Goal: Transaction & Acquisition: Purchase product/service

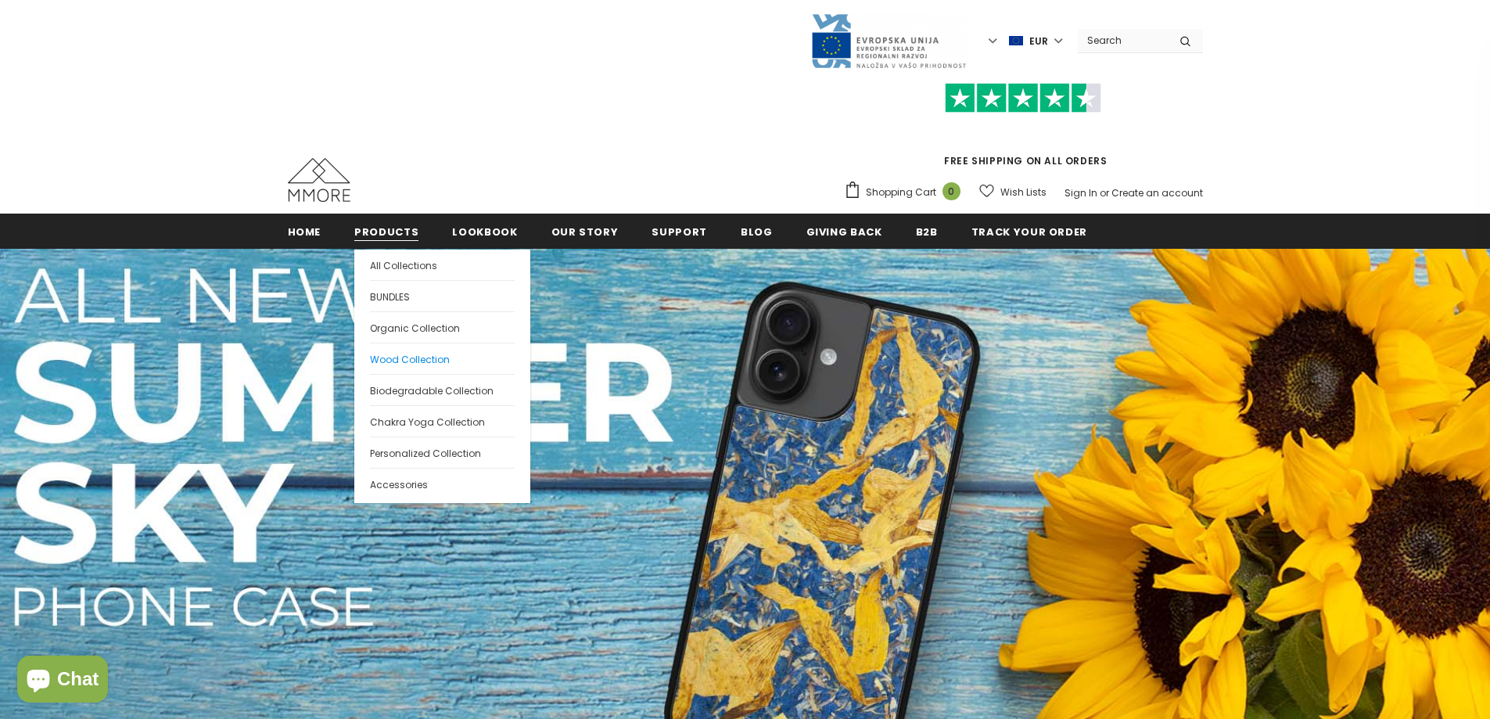
click at [390, 358] on span "Wood Collection" at bounding box center [410, 359] width 80 height 13
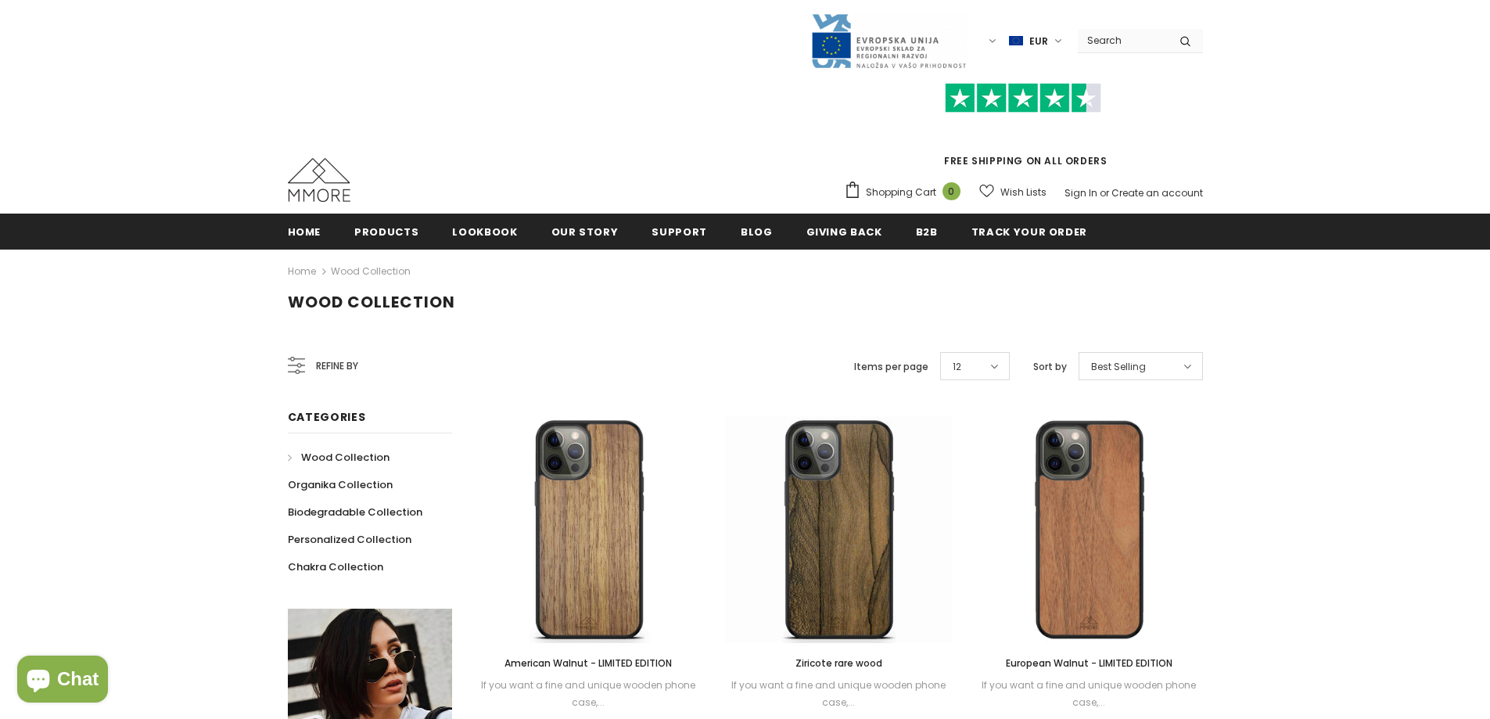
scroll to position [78, 0]
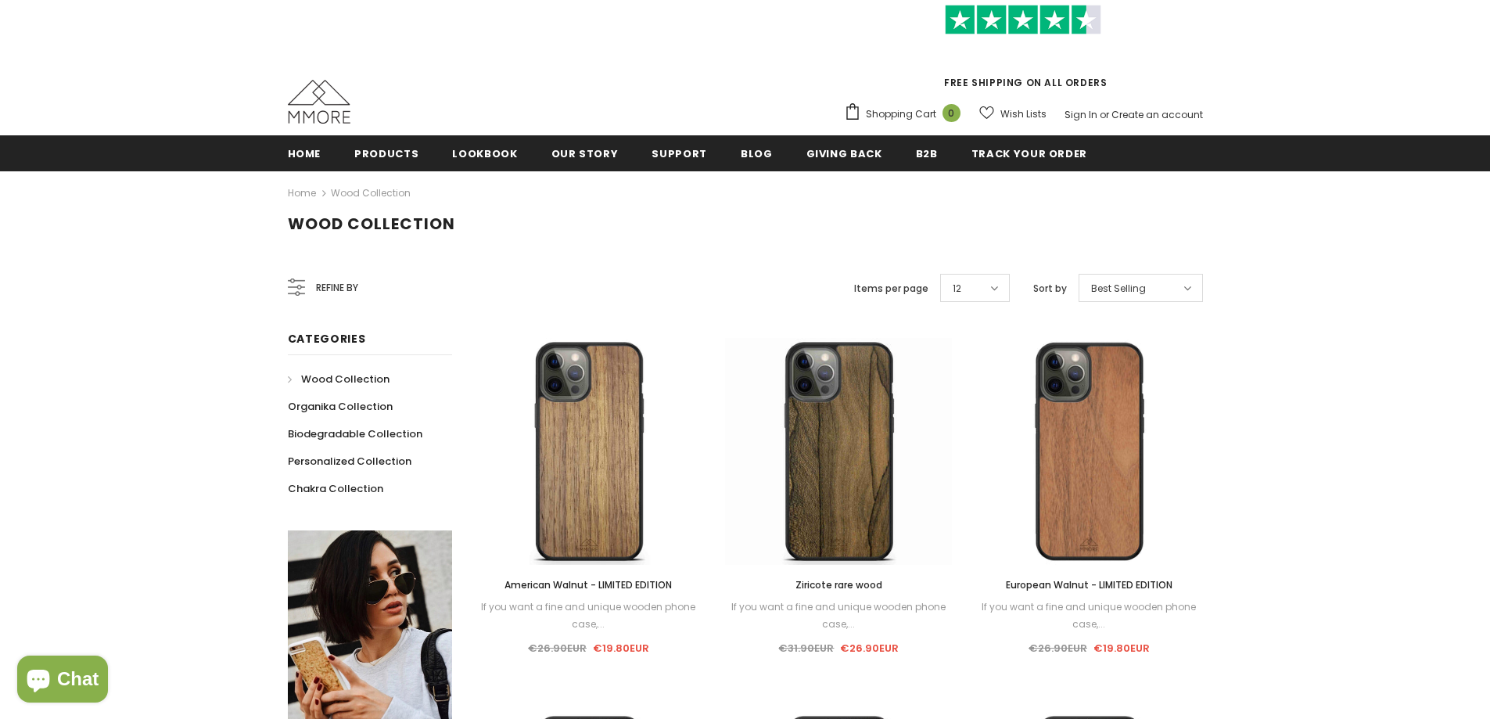
click at [318, 289] on span "Refine by" at bounding box center [337, 287] width 42 height 17
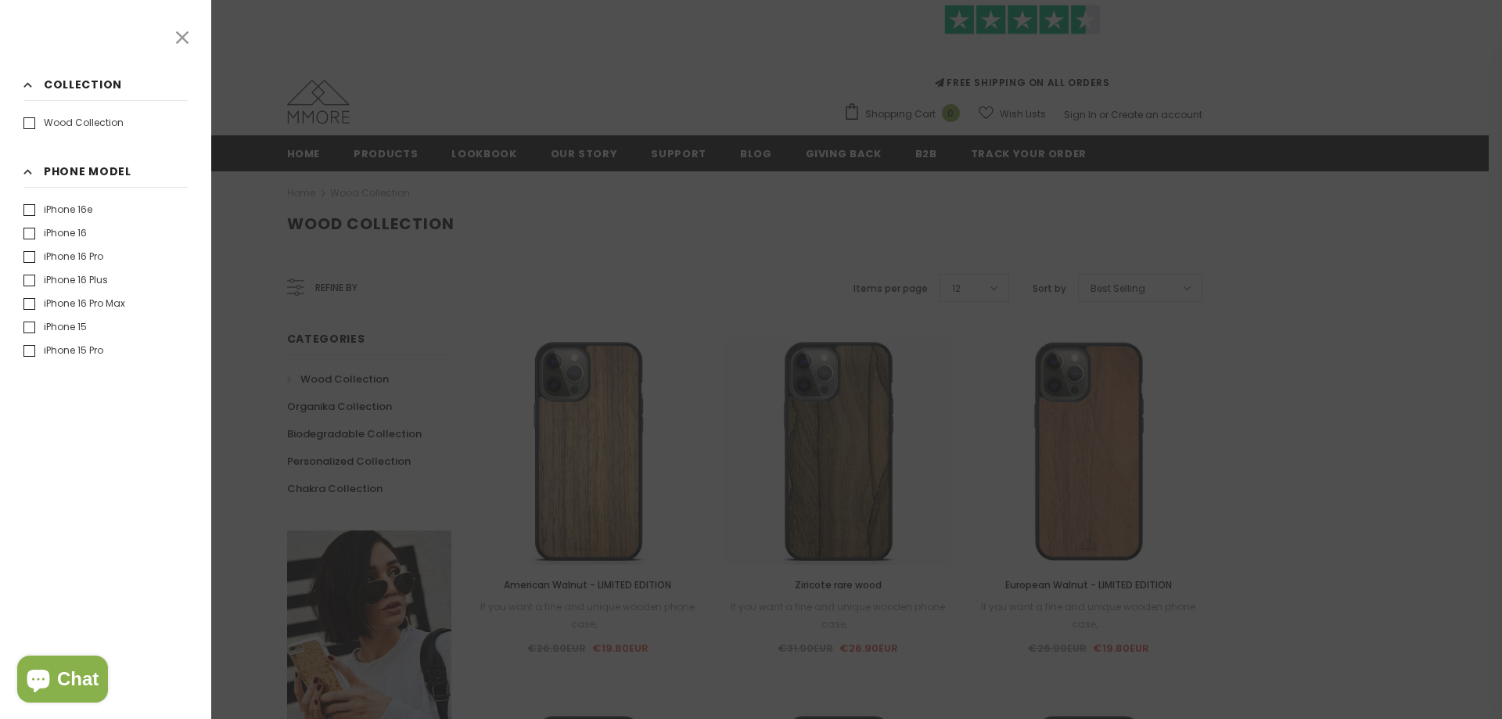
click at [36, 233] on label "iPhone 16" at bounding box center [54, 233] width 63 height 16
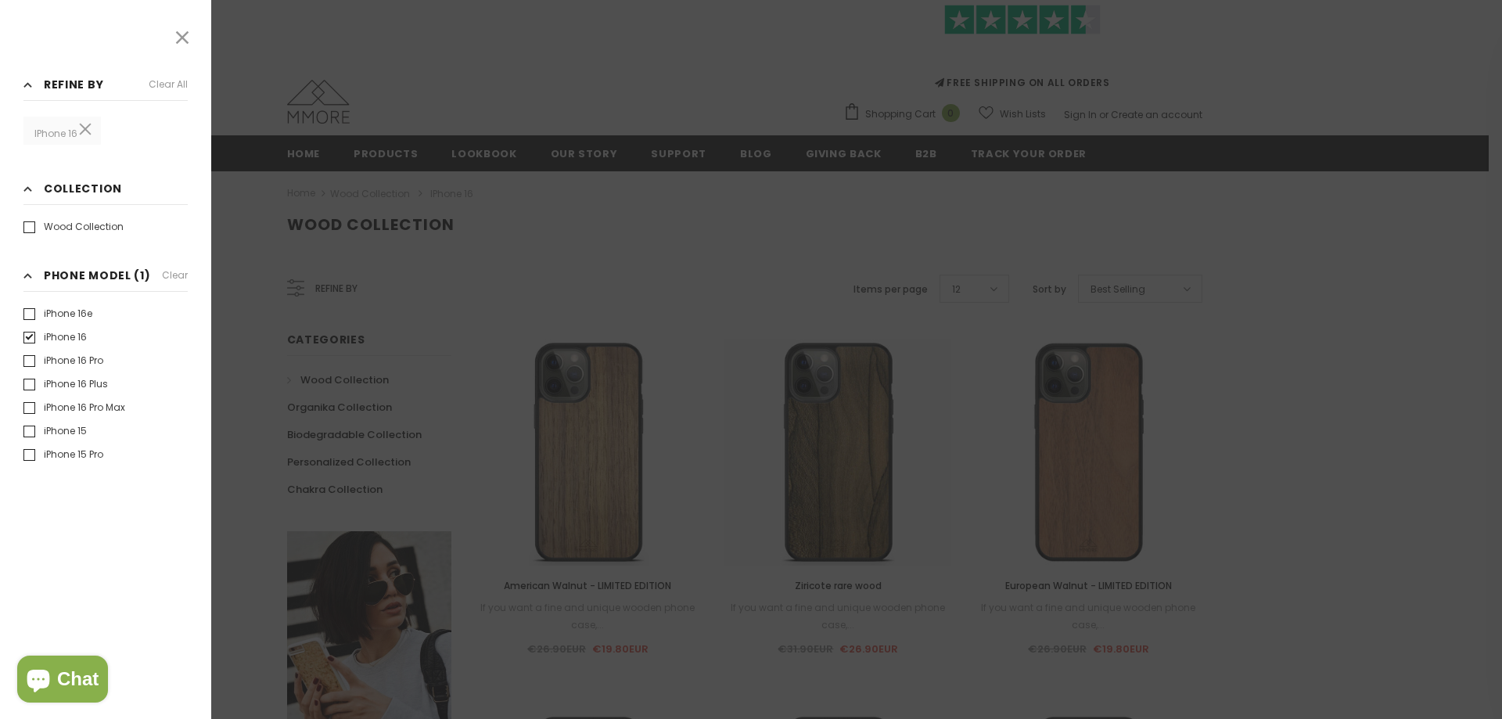
click at [477, 84] on div at bounding box center [751, 359] width 1502 height 719
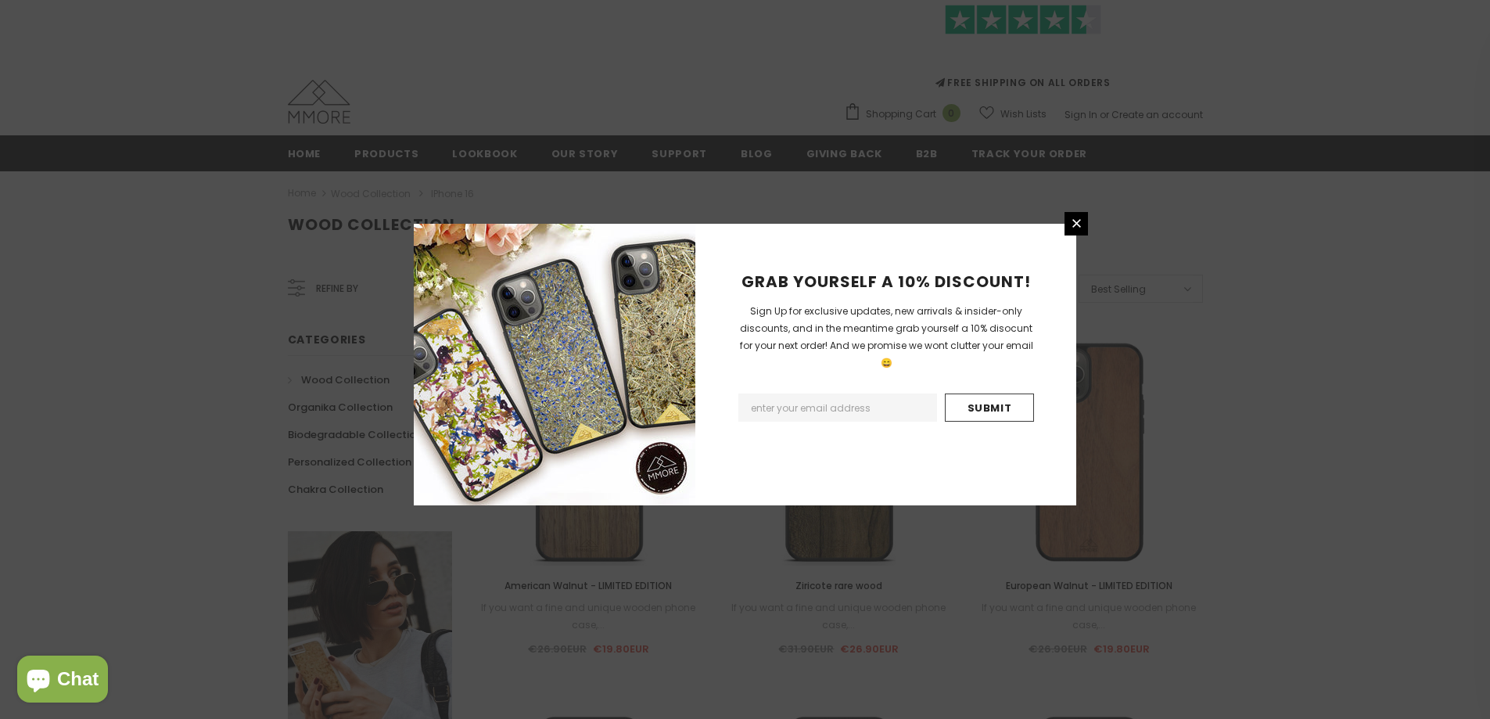
click at [165, 257] on div "GRAB YOURSELF A 10% DISCOUNT! Sign Up for exclusive updates, new arrivals & ins…" at bounding box center [745, 359] width 1490 height 719
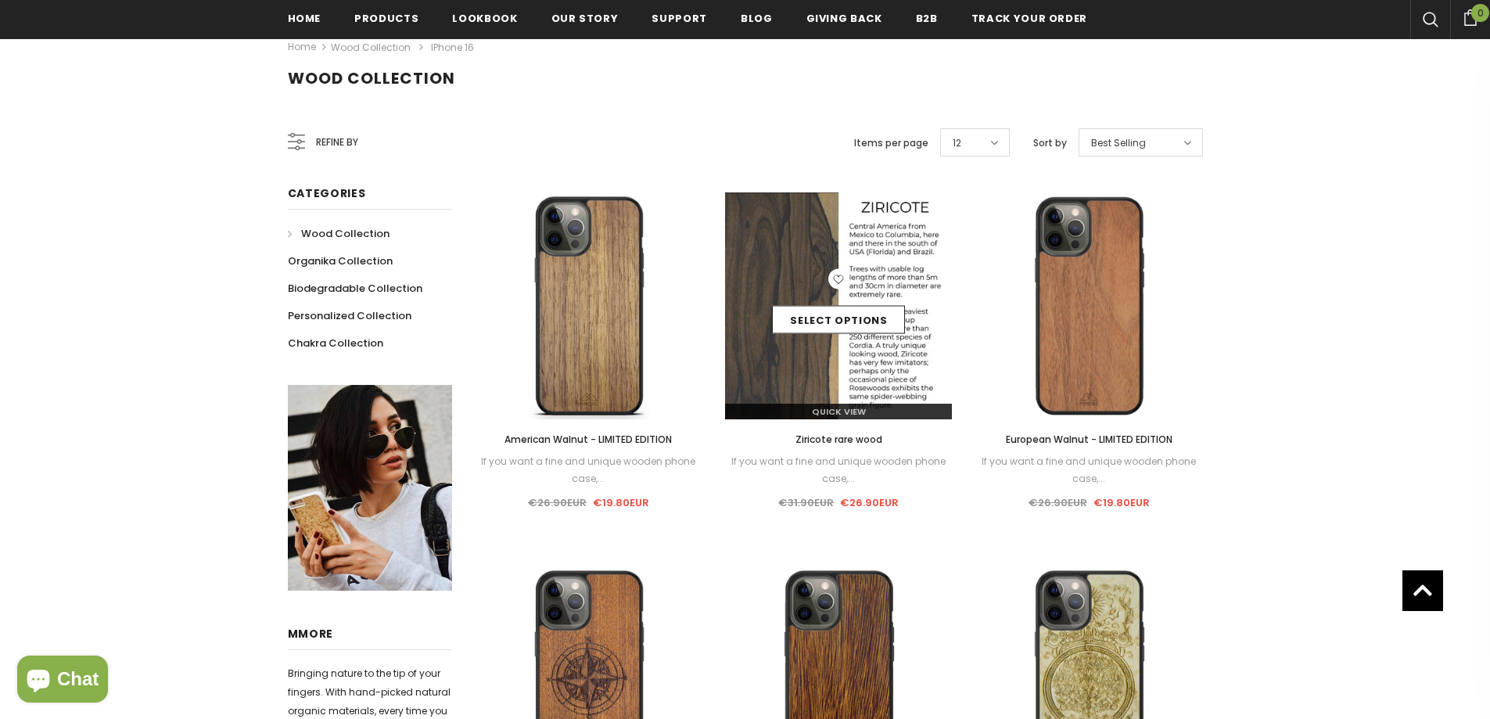
scroll to position [225, 0]
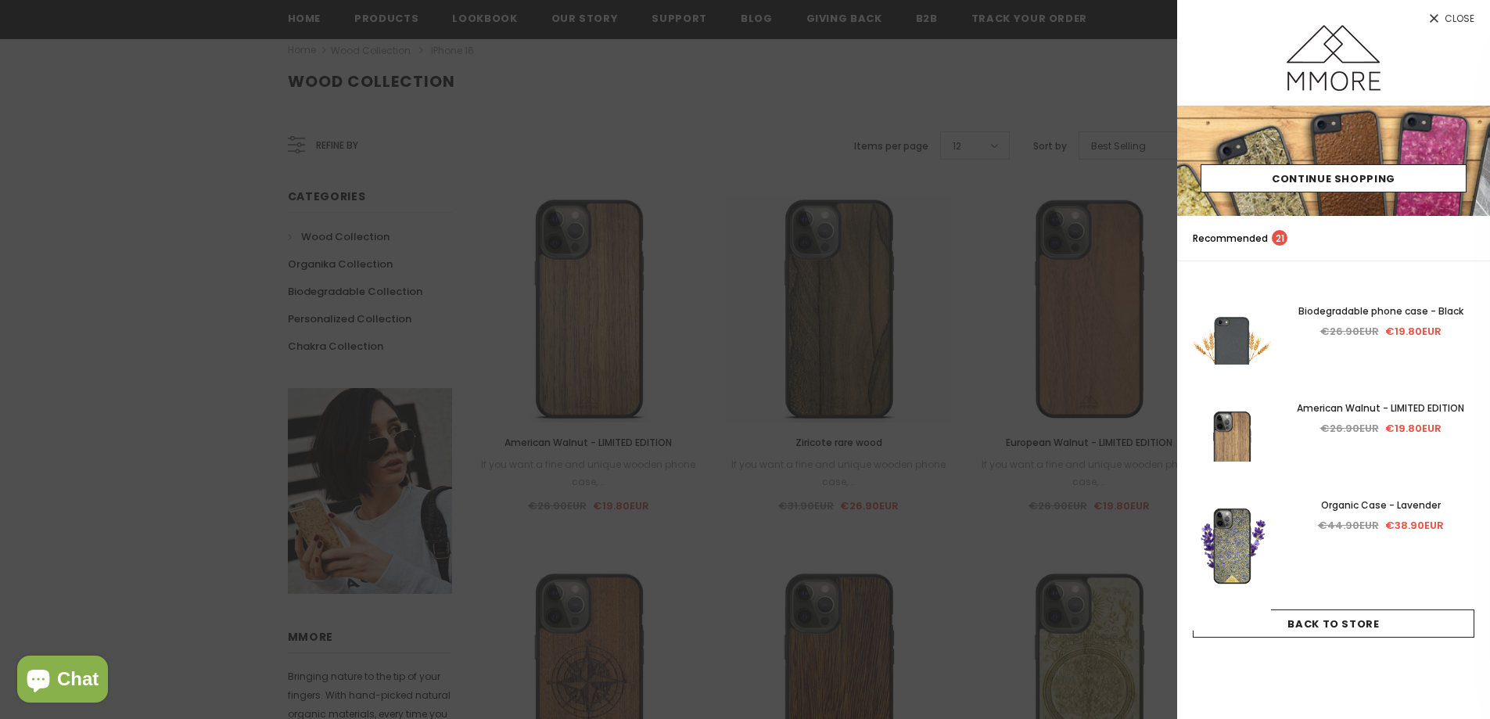
click at [165, 354] on div at bounding box center [745, 359] width 1490 height 719
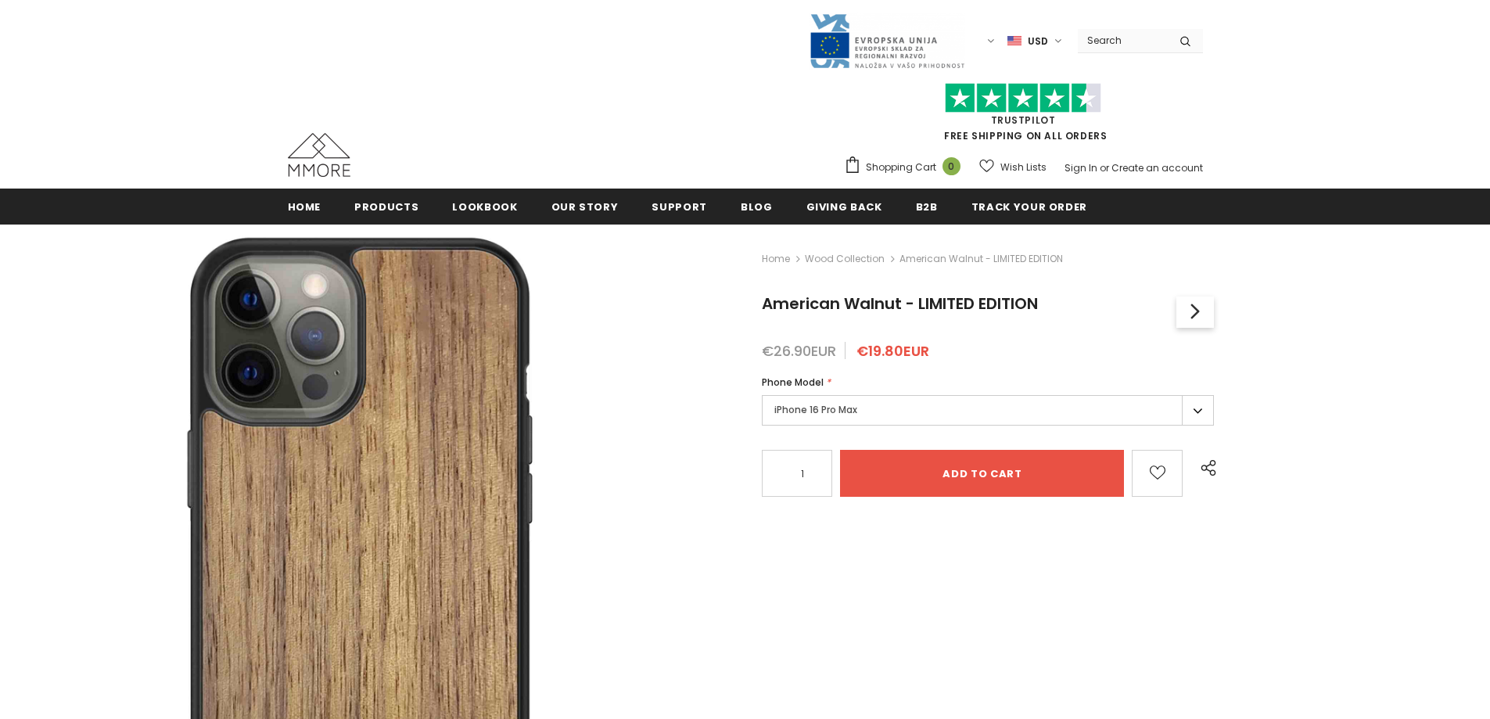
click at [900, 408] on label "iPhone 16 Pro Max" at bounding box center [988, 410] width 452 height 31
click at [1357, 281] on div "Home Wood Collection American Walnut - LIMITED EDITION American Walnut - LIMITE…" at bounding box center [1102, 594] width 775 height 738
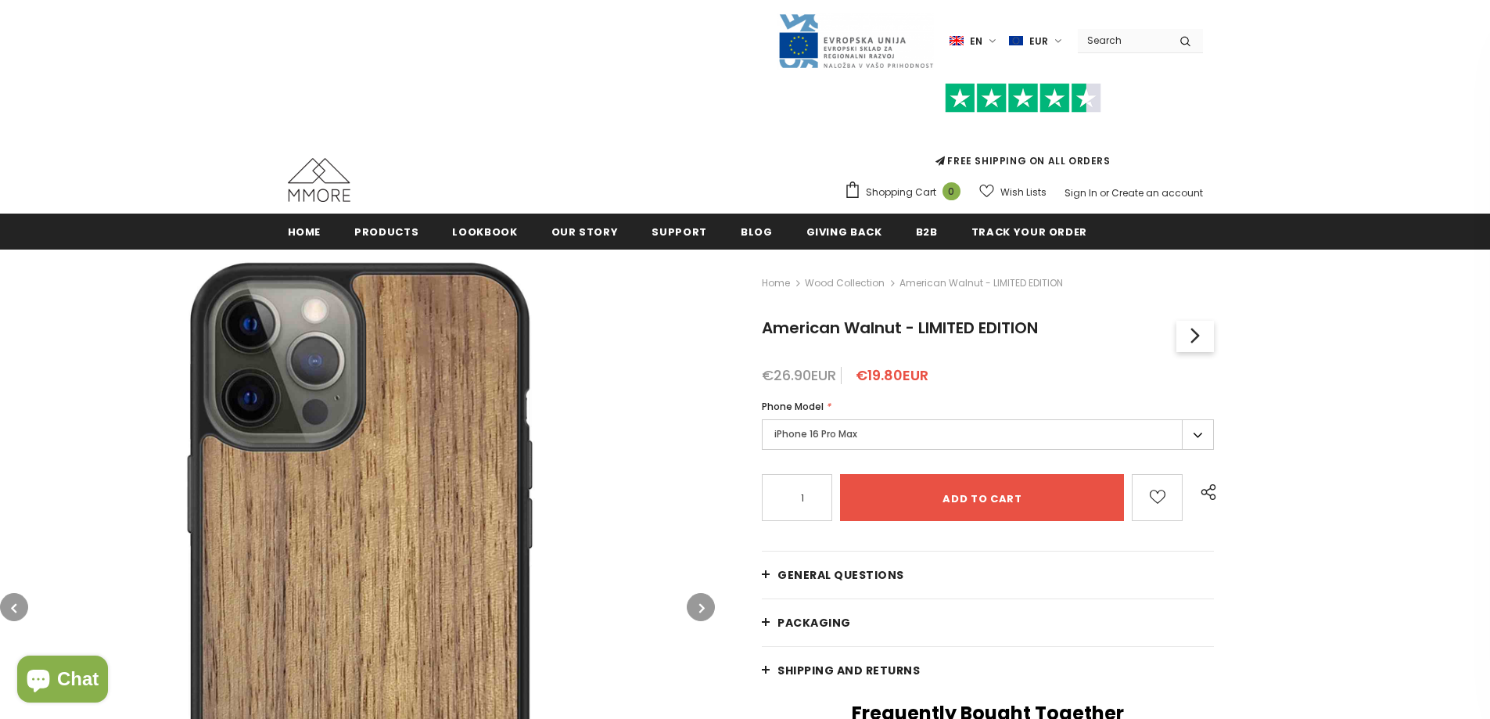
click at [1143, 444] on label "iPhone 16 Pro Max" at bounding box center [988, 434] width 452 height 31
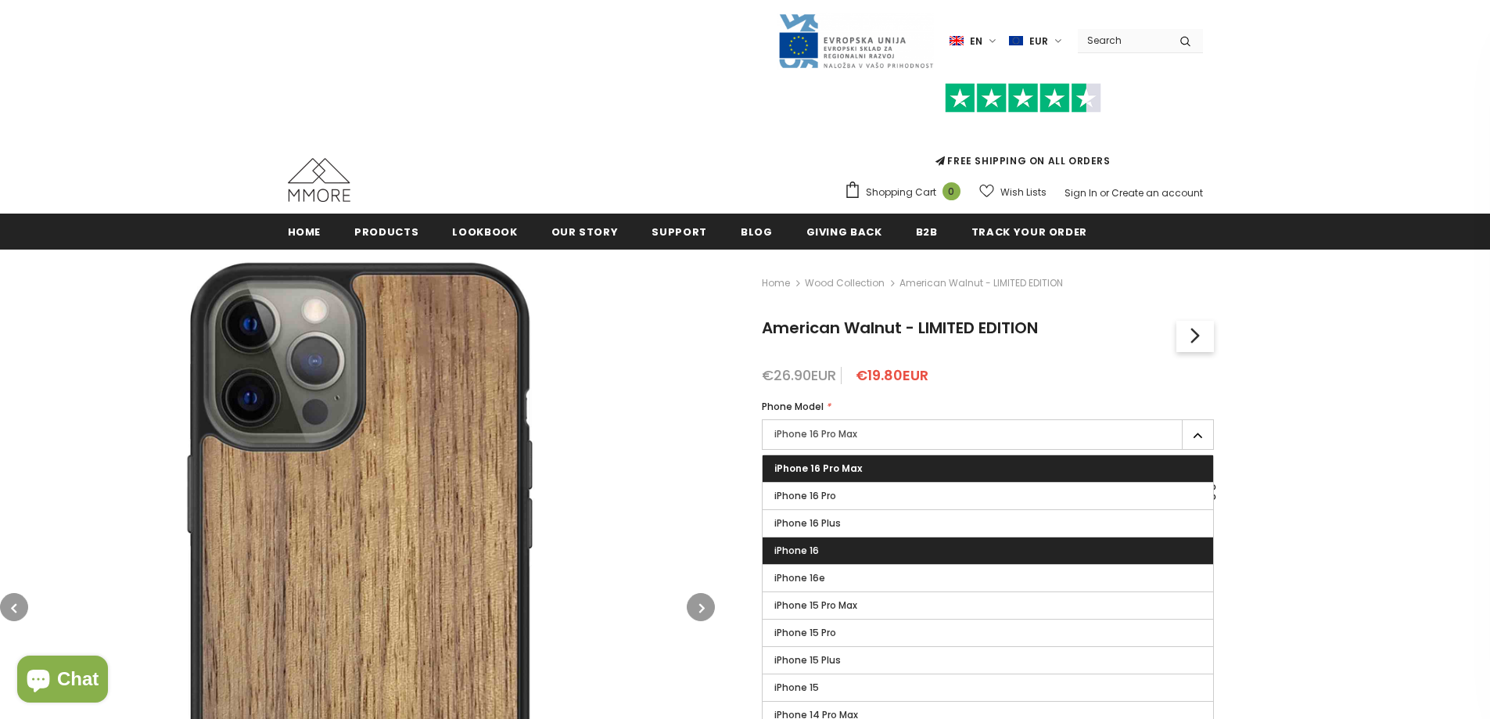
click at [1030, 541] on label "iPhone 16" at bounding box center [988, 550] width 451 height 27
click at [0, 0] on input "iPhone 16" at bounding box center [0, 0] width 0 height 0
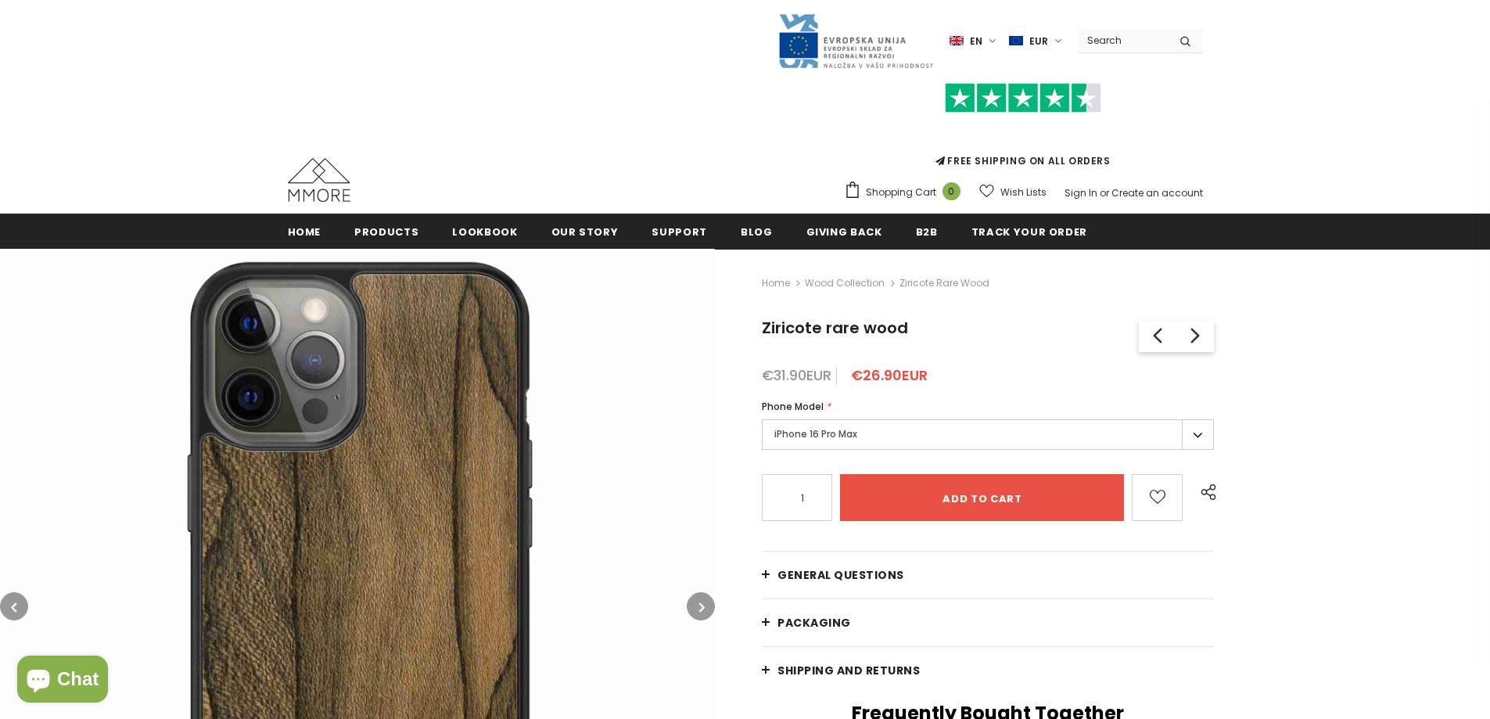
click at [938, 433] on label "iPhone 16 Pro Max" at bounding box center [988, 434] width 452 height 31
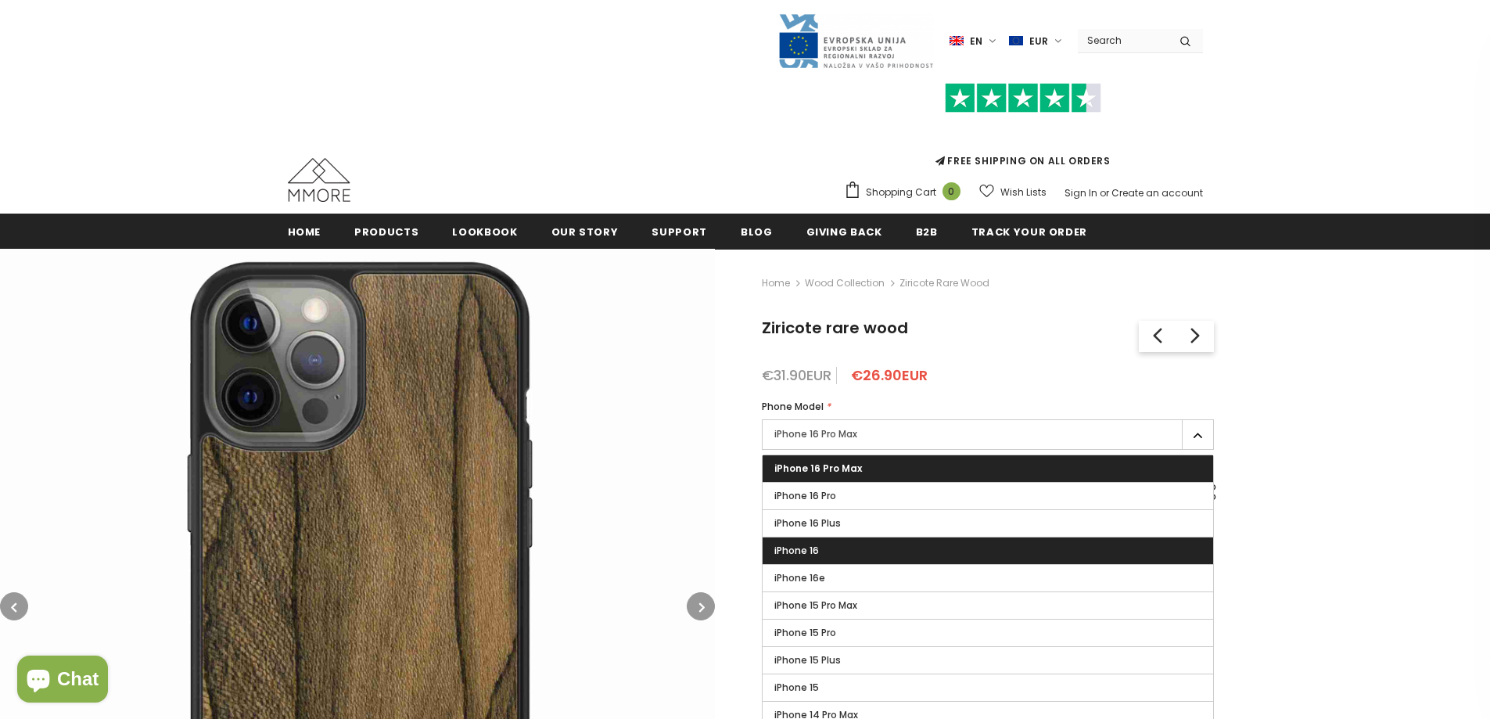
click at [873, 551] on label "iPhone 16" at bounding box center [988, 550] width 451 height 27
click at [0, 0] on input "iPhone 16" at bounding box center [0, 0] width 0 height 0
